Goal: Task Accomplishment & Management: Manage account settings

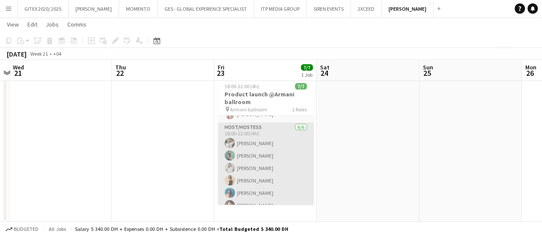
scroll to position [31, 0]
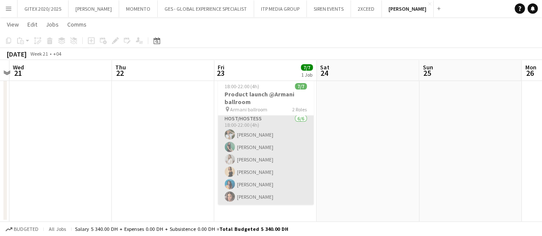
click at [262, 168] on app-card-role "Host/Hostess 6/6 18:00-22:00 (4h) Monica Puiu Zineb Seghier Valeria Romanyuk Da…" at bounding box center [266, 159] width 96 height 91
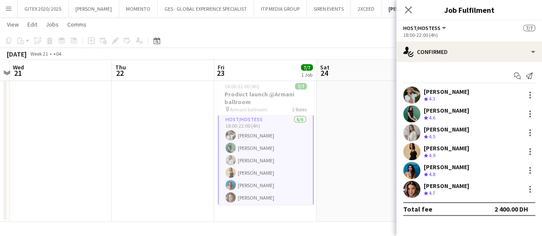
scroll to position [32, 0]
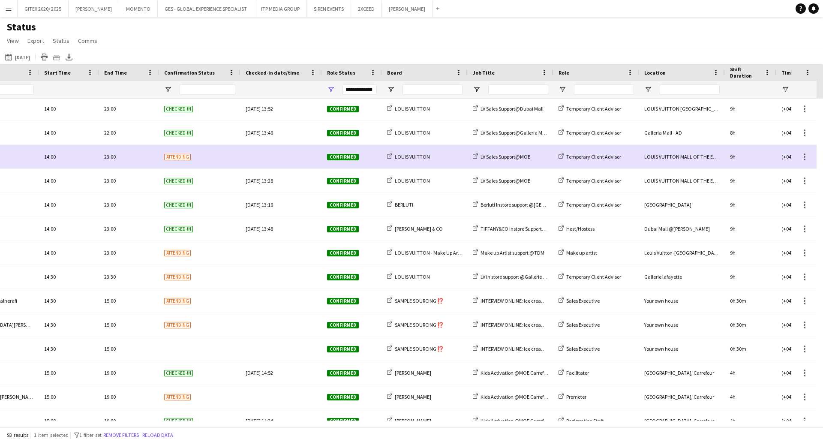
scroll to position [0, 160]
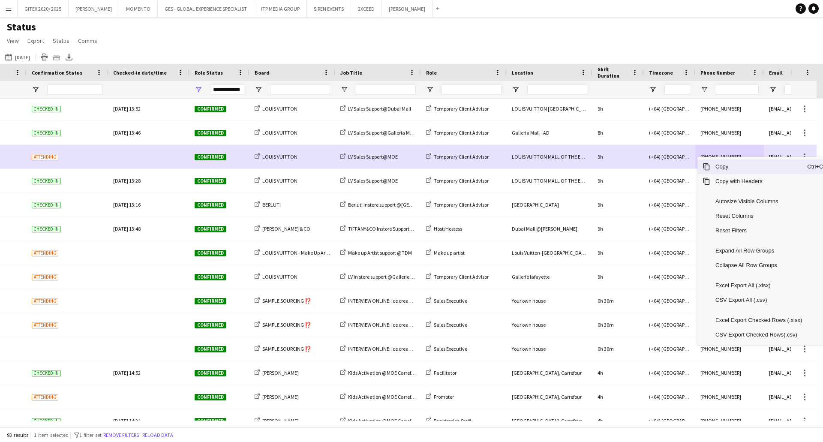
click at [715, 170] on span "Copy" at bounding box center [758, 166] width 97 height 15
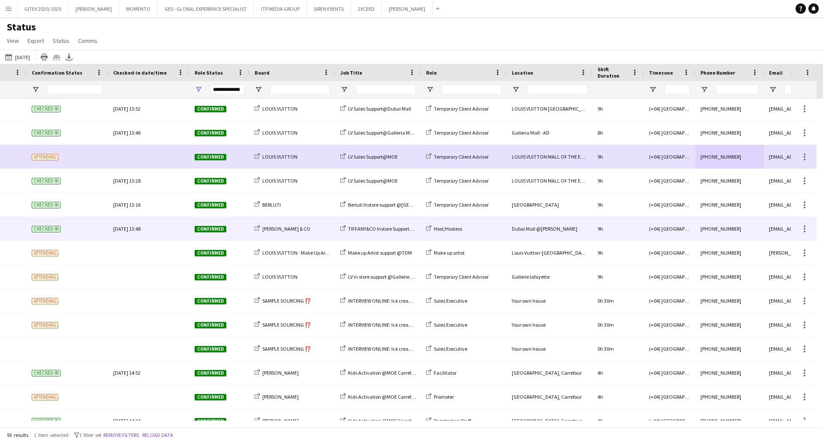
scroll to position [1519, 0]
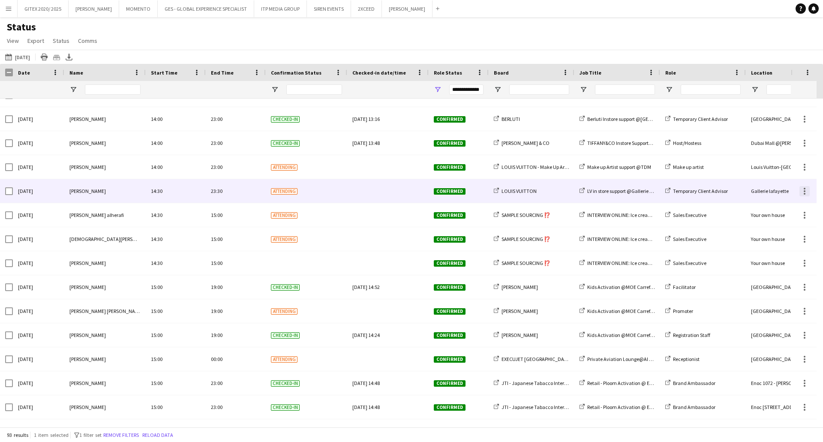
click at [801, 189] on div at bounding box center [804, 191] width 10 height 10
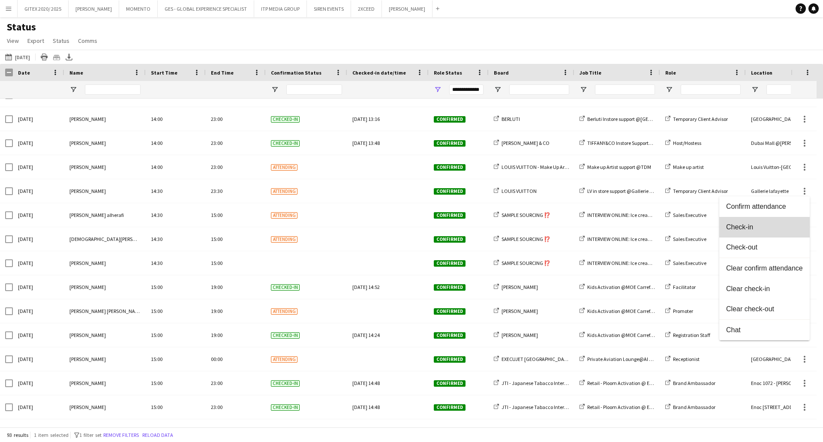
click at [750, 222] on button "Check-in" at bounding box center [764, 227] width 90 height 21
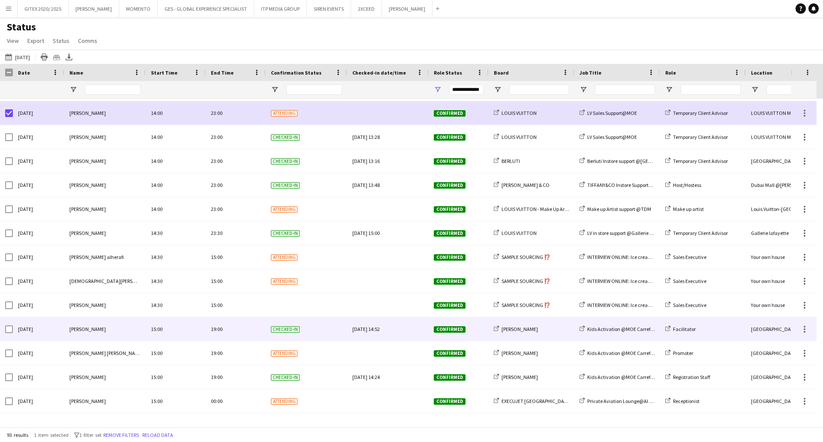
scroll to position [1629, 0]
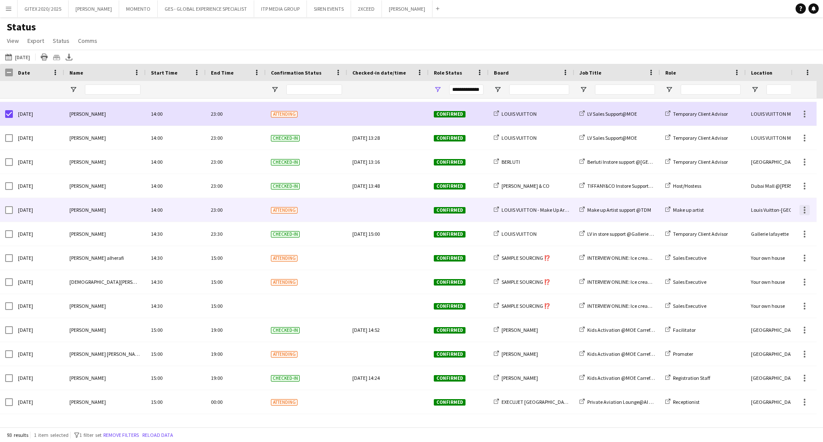
click at [804, 210] on div at bounding box center [805, 210] width 2 height 2
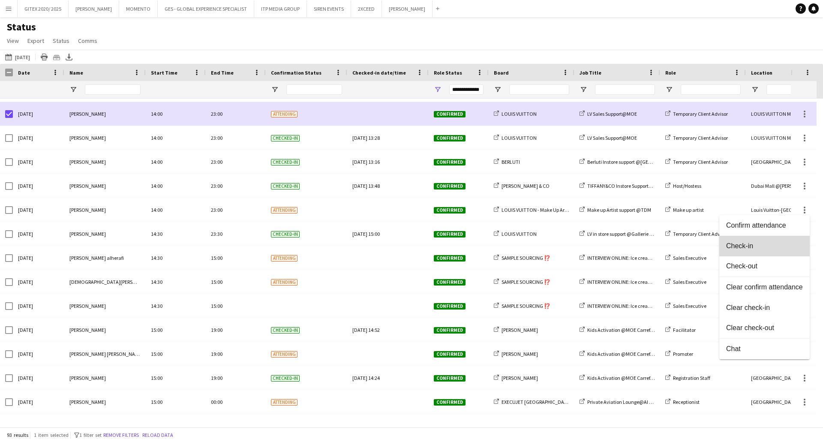
click at [739, 246] on span "Check-in" at bounding box center [764, 246] width 77 height 8
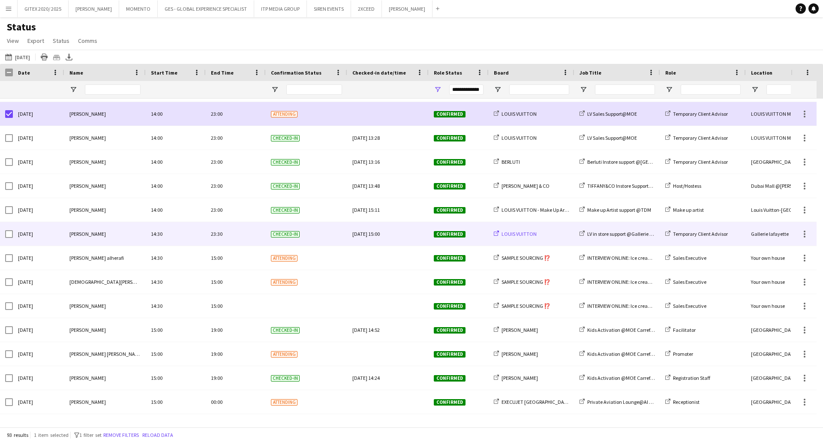
click at [518, 230] on div "LOUIS VUITTON" at bounding box center [532, 234] width 86 height 24
click at [514, 235] on span "LOUIS VUITTON" at bounding box center [518, 234] width 35 height 6
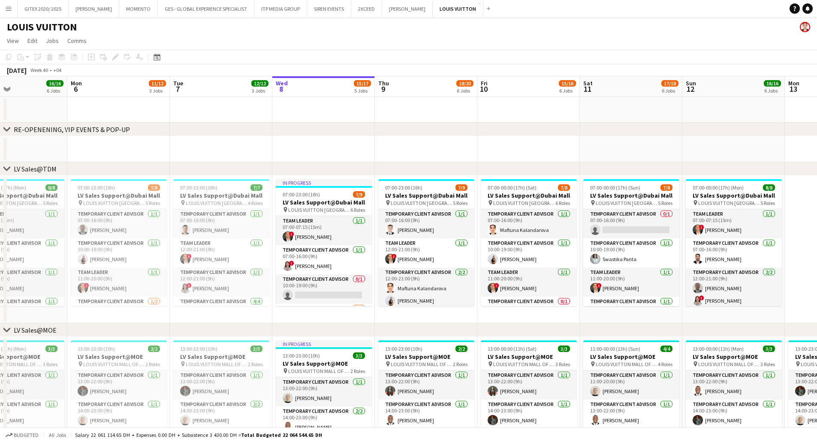
scroll to position [0, 220]
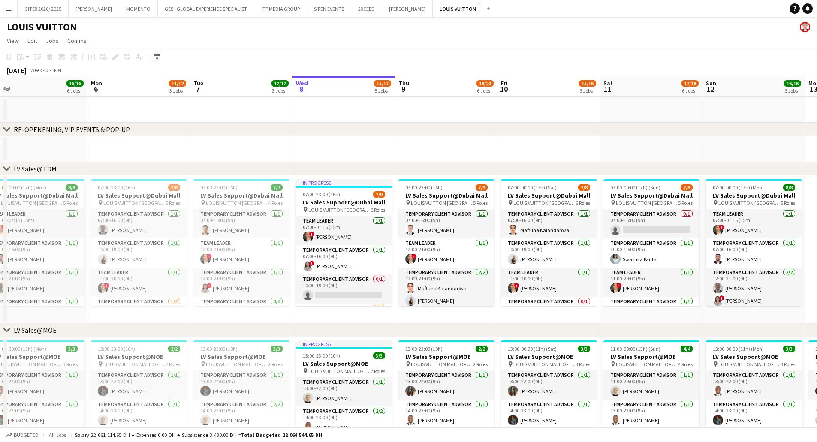
drag, startPoint x: 159, startPoint y: 228, endPoint x: 348, endPoint y: 238, distance: 190.2
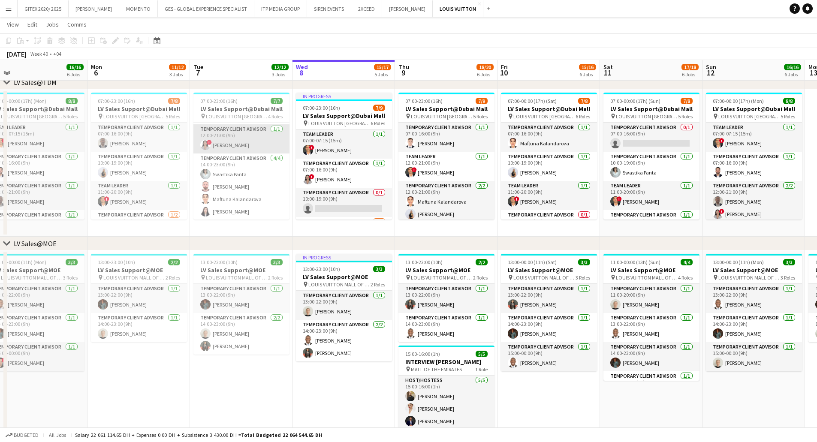
scroll to position [57, 0]
click at [245, 193] on app-card-role "Temporary Client Advisor 4/4 14:00-23:00 (9h) Swastika Panta Anas Mohamed Nour …" at bounding box center [241, 186] width 96 height 66
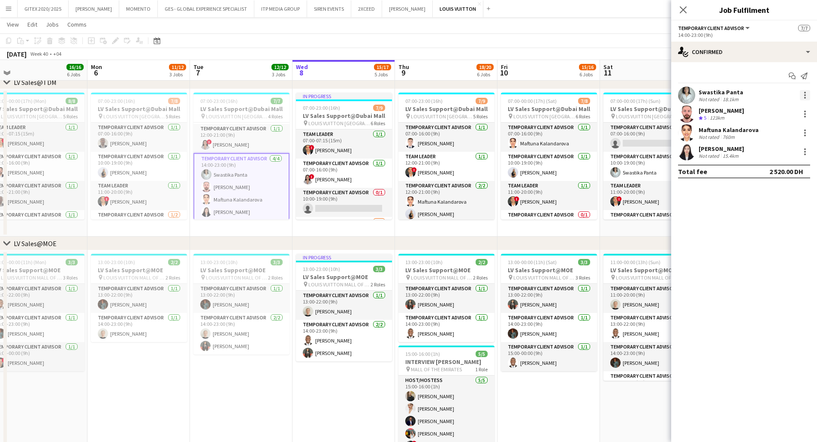
click at [804, 96] on div at bounding box center [805, 95] width 2 height 2
click at [753, 192] on span "Remove" at bounding box center [763, 192] width 26 height 7
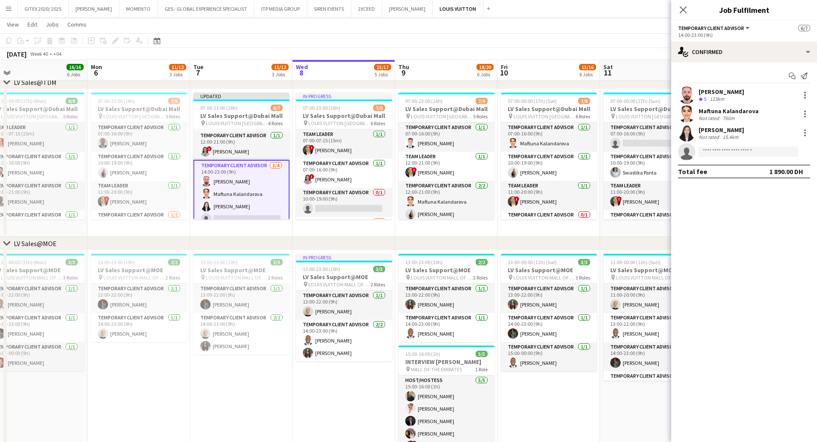
click at [235, 238] on div "chevron-right LV Sales@MOE" at bounding box center [408, 244] width 817 height 14
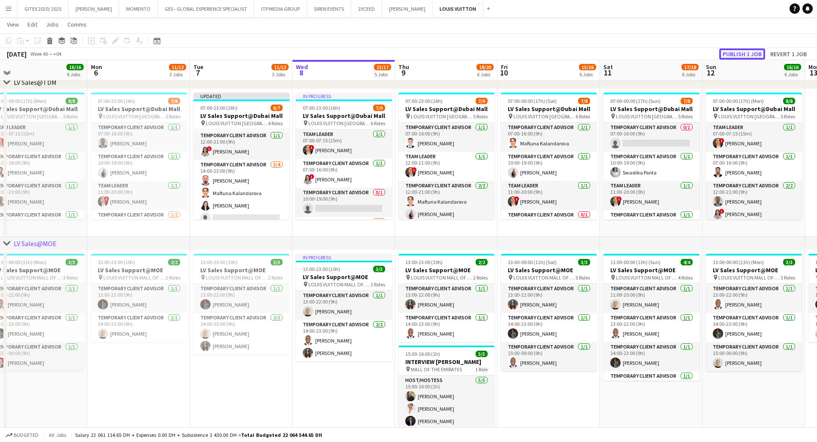
click at [736, 51] on button "Publish 1 job" at bounding box center [742, 53] width 46 height 11
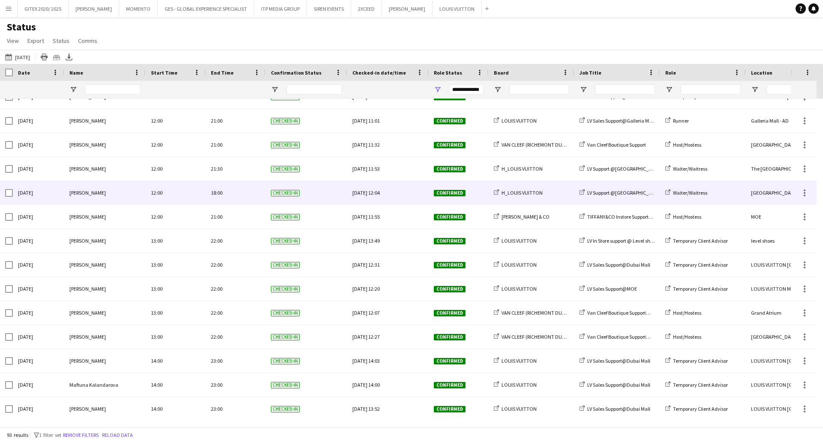
scroll to position [1543, 0]
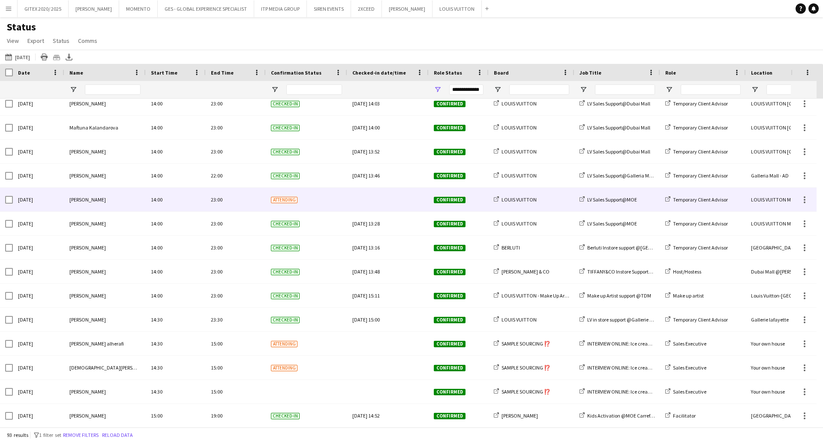
click at [185, 194] on div "14:00" at bounding box center [176, 200] width 60 height 24
drag, startPoint x: 185, startPoint y: 194, endPoint x: 74, endPoint y: 233, distance: 117.8
click at [148, 204] on div "14:00" at bounding box center [176, 200] width 60 height 24
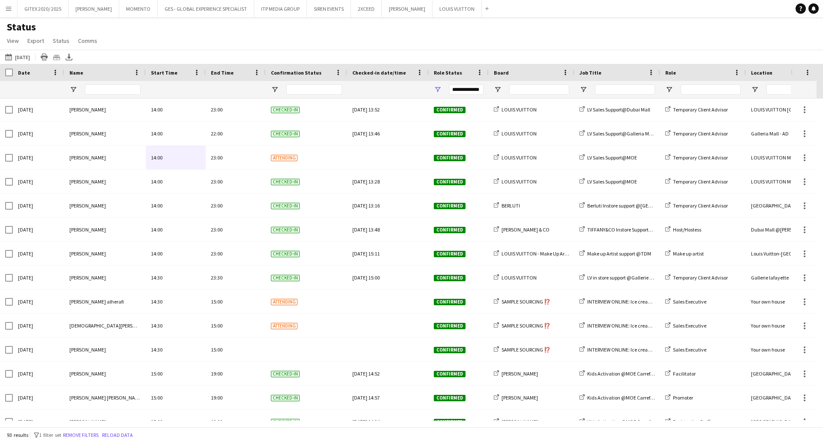
scroll to position [1586, 0]
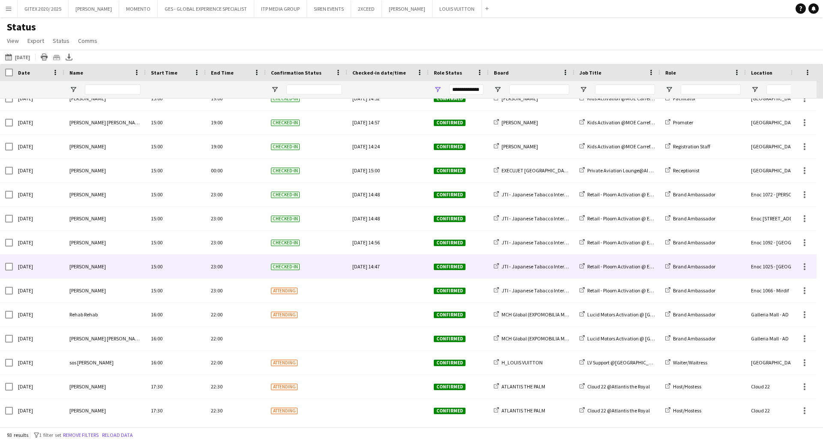
scroll to position [1843, 0]
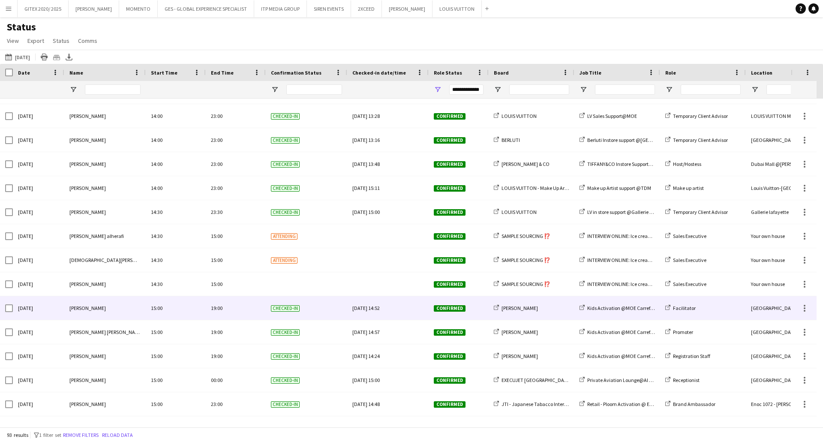
scroll to position [1751, 0]
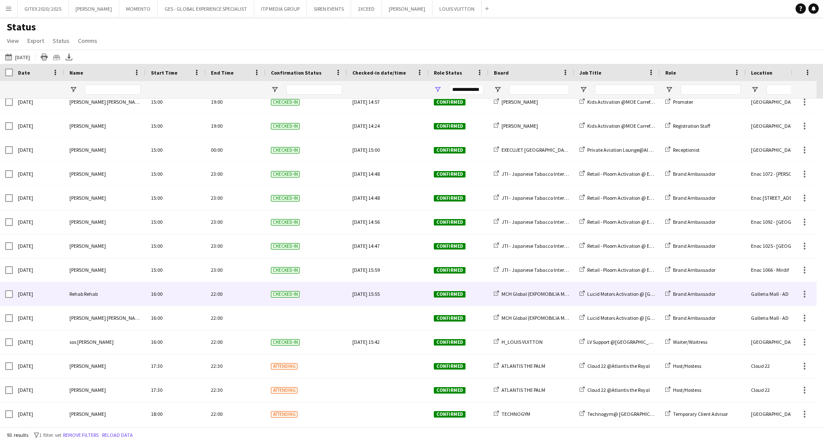
scroll to position [1910, 0]
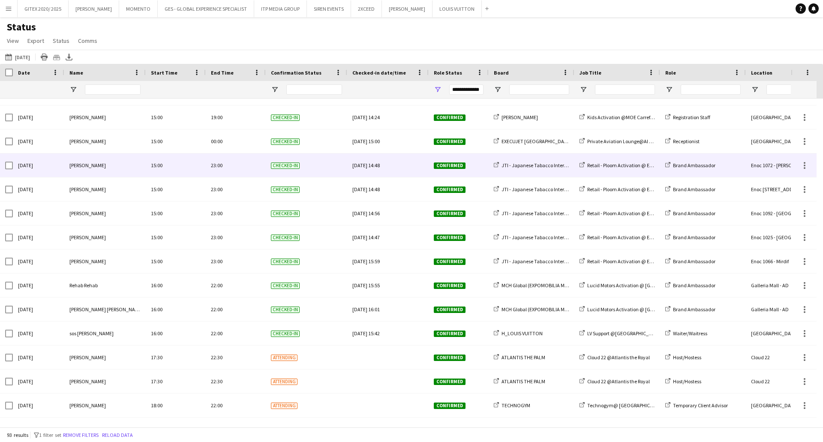
scroll to position [1910, 0]
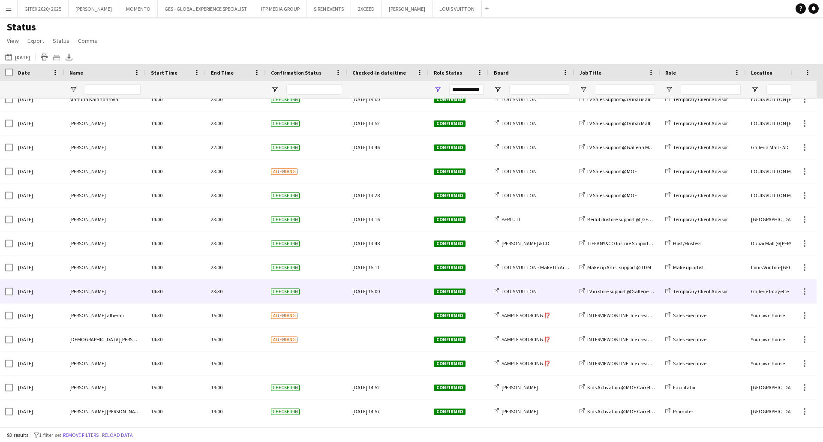
scroll to position [1567, 0]
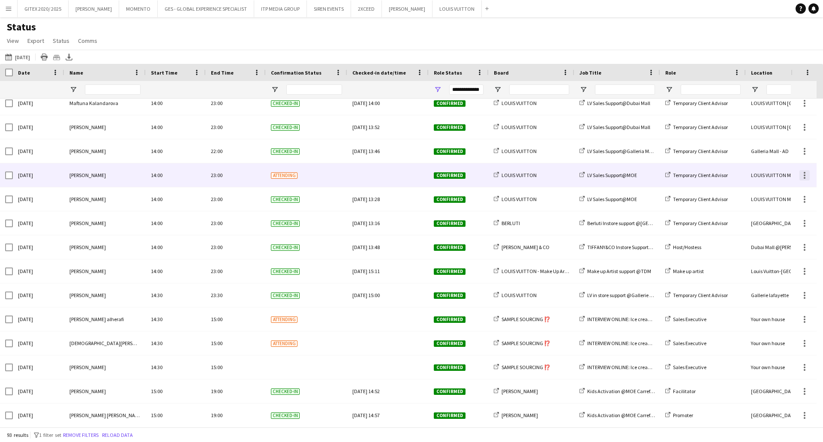
click at [805, 175] on div at bounding box center [805, 175] width 2 height 2
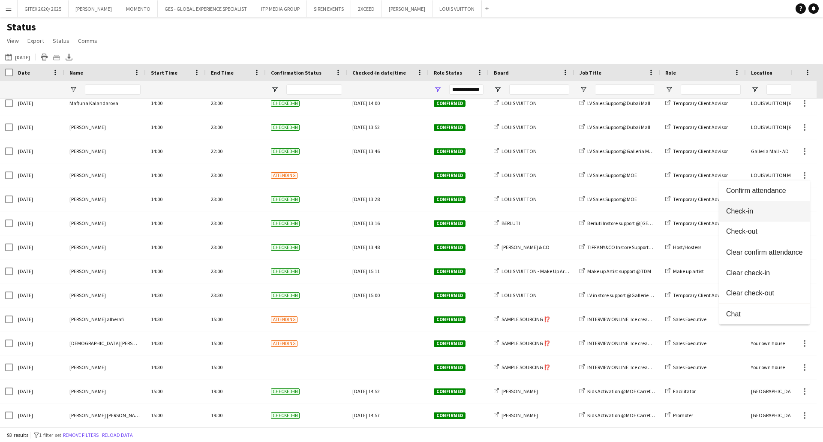
click at [763, 208] on span "Check-in" at bounding box center [764, 211] width 77 height 8
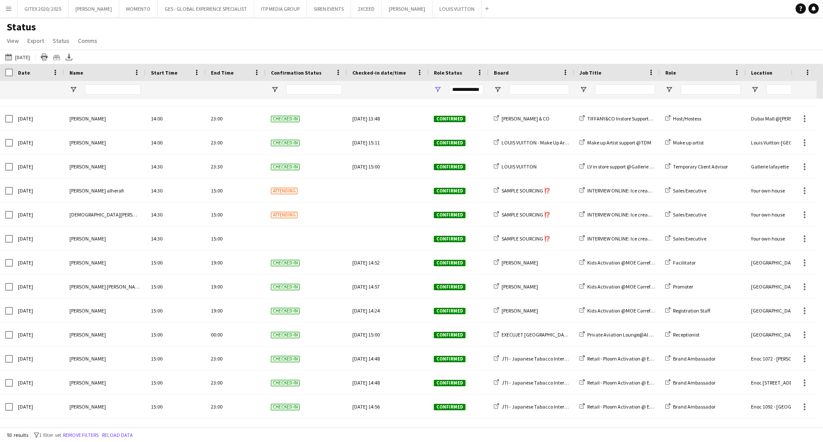
scroll to position [1910, 0]
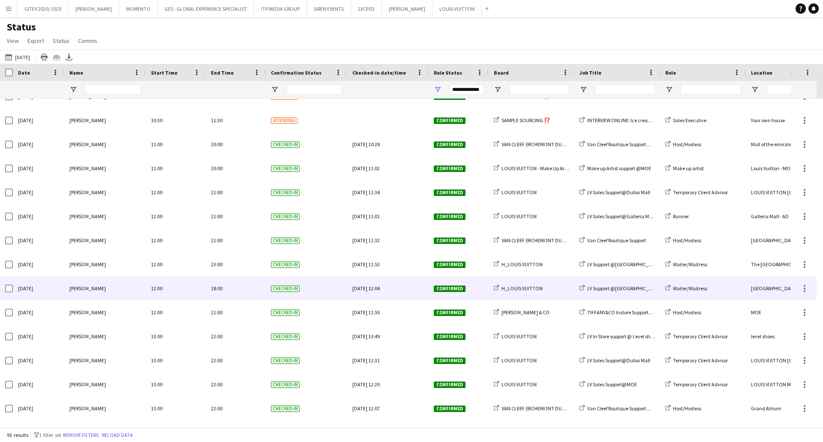
scroll to position [1200, 0]
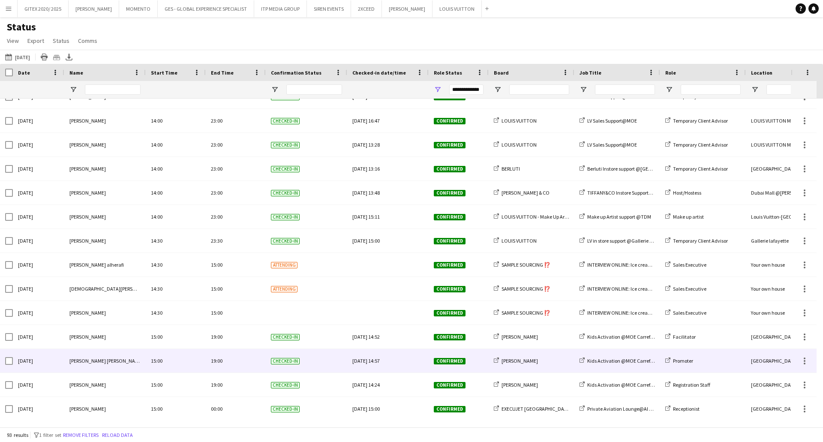
scroll to position [1610, 0]
